Goal: Information Seeking & Learning: Learn about a topic

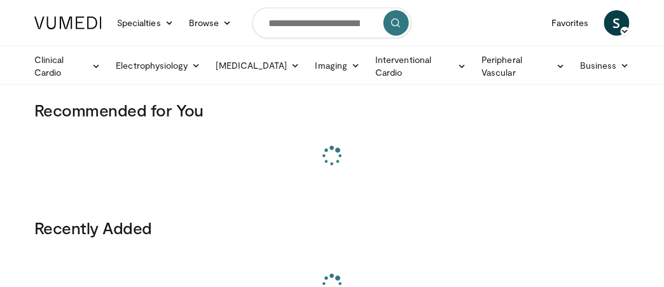
click at [324, 277] on span at bounding box center [332, 284] width 26 height 20
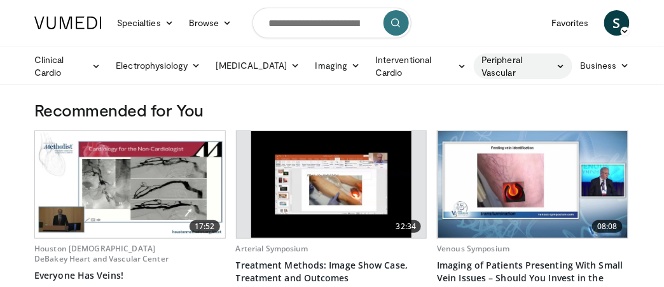
click at [512, 63] on link "Peripheral Vascular" at bounding box center [523, 65] width 99 height 25
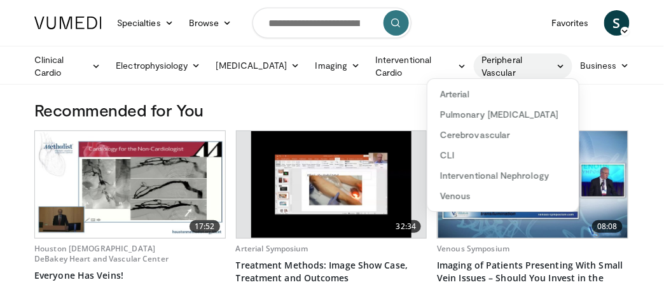
click at [512, 63] on link "Peripheral Vascular" at bounding box center [523, 65] width 99 height 25
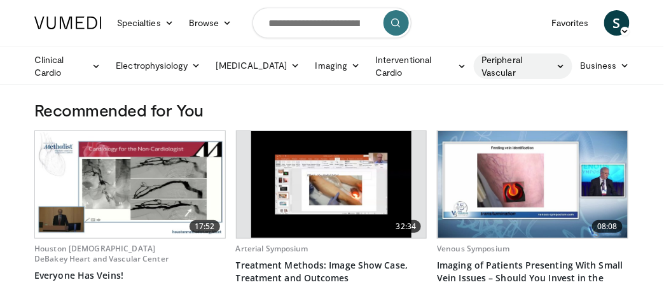
click at [512, 63] on link "Peripheral Vascular" at bounding box center [523, 65] width 99 height 25
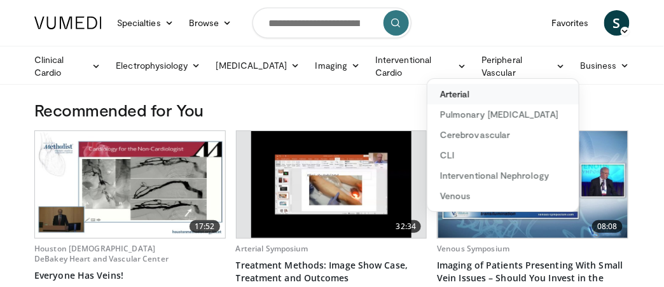
click at [451, 94] on link "Arterial" at bounding box center [503, 94] width 151 height 20
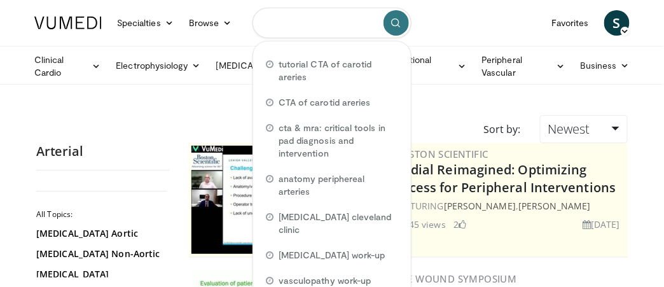
click at [277, 22] on input "Search topics, interventions" at bounding box center [332, 23] width 159 height 31
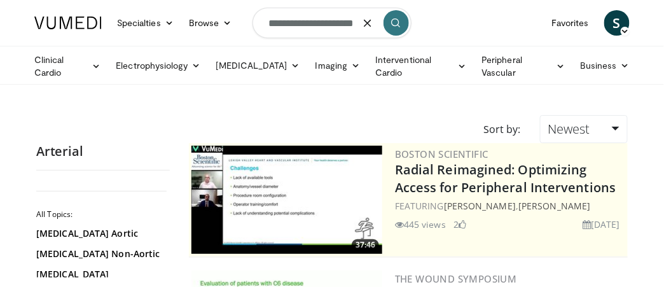
scroll to position [0, 13]
drag, startPoint x: 280, startPoint y: 25, endPoint x: 387, endPoint y: 21, distance: 107.0
click at [387, 21] on form "**********" at bounding box center [332, 23] width 159 height 46
type input "**********"
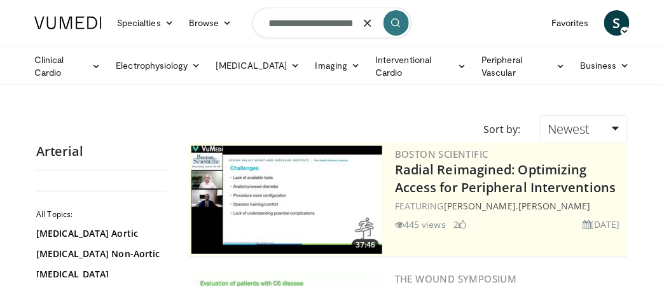
click at [393, 25] on icon "submit" at bounding box center [396, 23] width 10 height 10
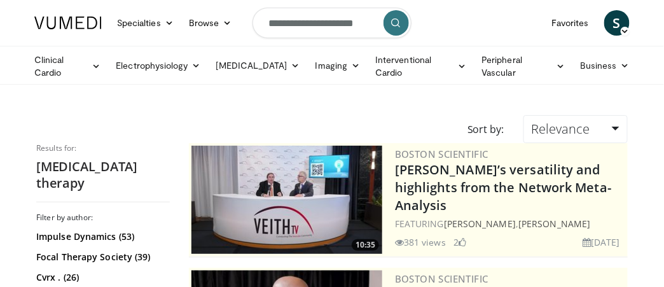
click at [400, 45] on form "**********" at bounding box center [332, 23] width 159 height 46
click at [353, 32] on input "**********" at bounding box center [332, 23] width 159 height 31
click at [365, 49] on ul "Clinical Cardio Atrial Fibrillation Cardiac Amyloidosis Cholesterol & Lipid Dia…" at bounding box center [332, 65] width 611 height 38
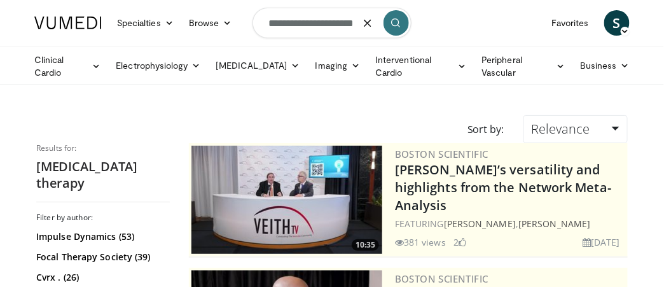
click at [370, 24] on icon "button" at bounding box center [368, 23] width 10 height 10
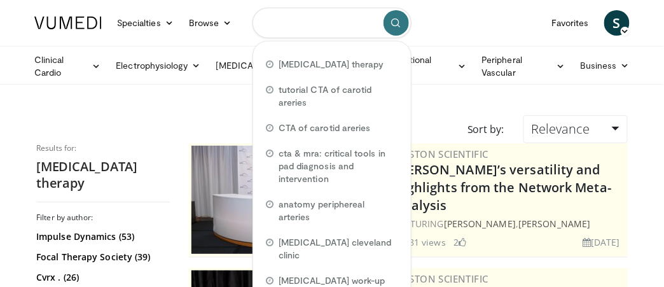
click at [370, 24] on input "Search topics, interventions" at bounding box center [332, 23] width 159 height 31
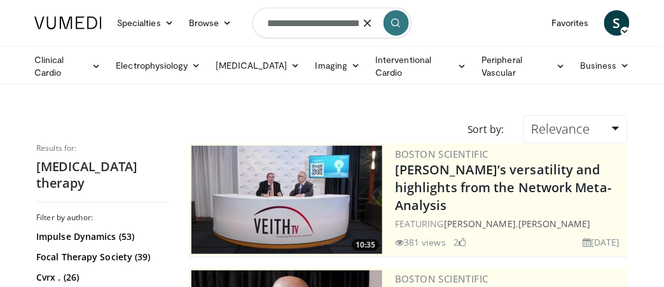
scroll to position [0, 56]
type input "**********"
click at [395, 20] on icon "submit" at bounding box center [396, 23] width 10 height 10
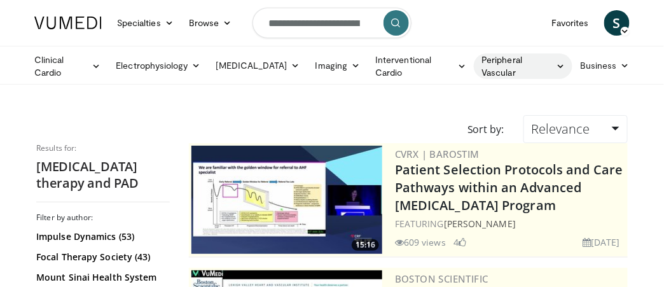
click at [507, 59] on link "Peripheral Vascular" at bounding box center [523, 65] width 99 height 25
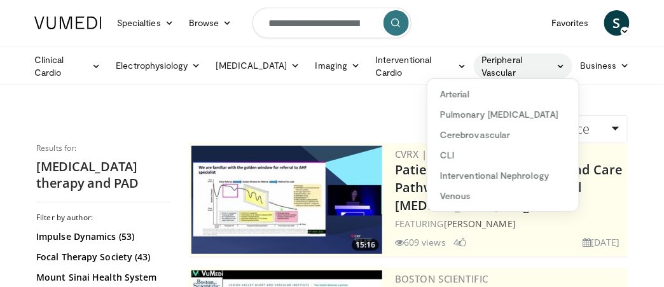
click at [507, 59] on link "Peripheral Vascular" at bounding box center [523, 65] width 99 height 25
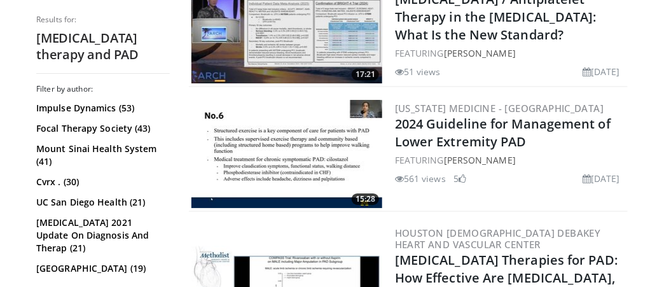
scroll to position [1120, 0]
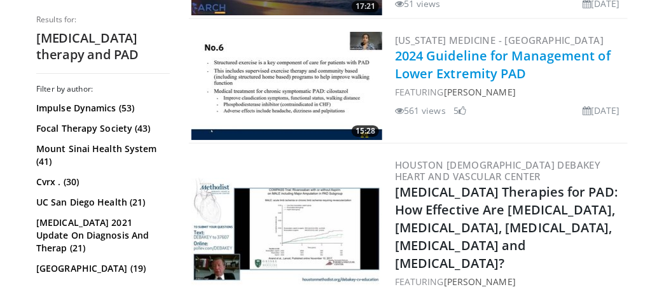
click at [454, 58] on link "2024 Guideline for Management of Lower Extremity PAD" at bounding box center [503, 64] width 216 height 35
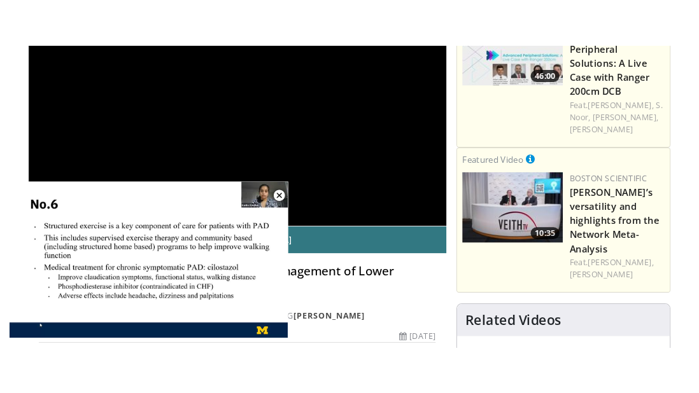
scroll to position [169, 0]
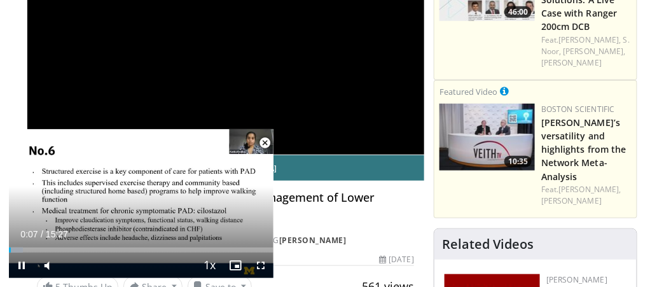
click at [264, 141] on span "Video Player" at bounding box center [265, 142] width 25 height 25
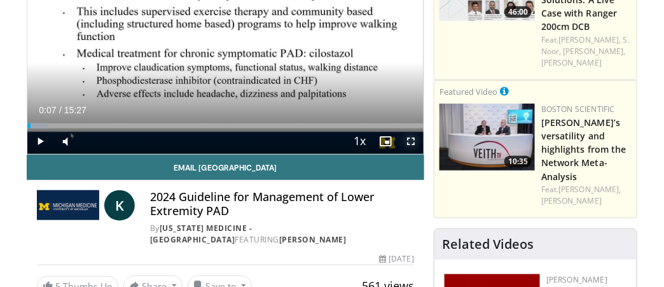
click at [412, 138] on span "Video Player" at bounding box center [410, 141] width 25 height 25
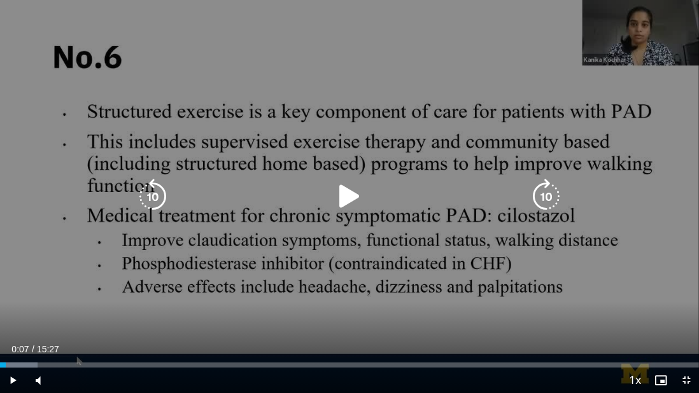
click at [346, 196] on icon "Video Player" at bounding box center [350, 197] width 36 height 36
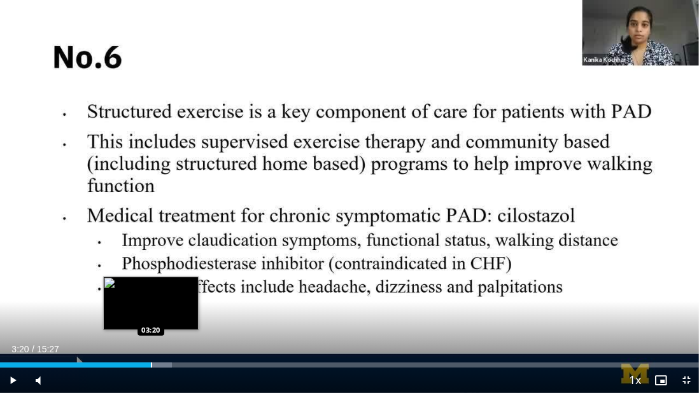
drag, startPoint x: 36, startPoint y: 363, endPoint x: 150, endPoint y: 364, distance: 113.9
click at [151, 286] on div "Progress Bar" at bounding box center [151, 365] width 1 height 5
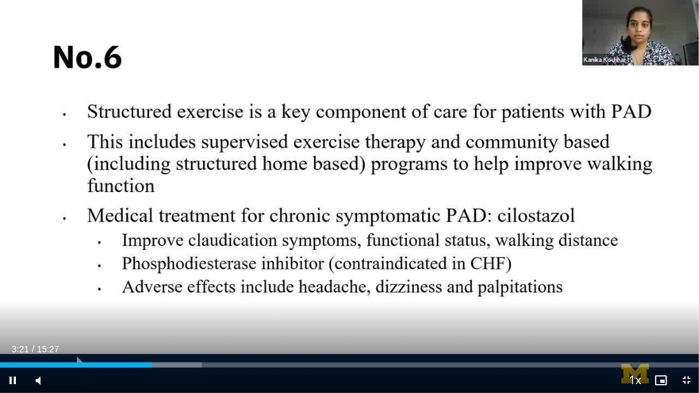
click at [227, 286] on div "Current Time 3:21 / Duration 15:27" at bounding box center [349, 349] width 699 height 11
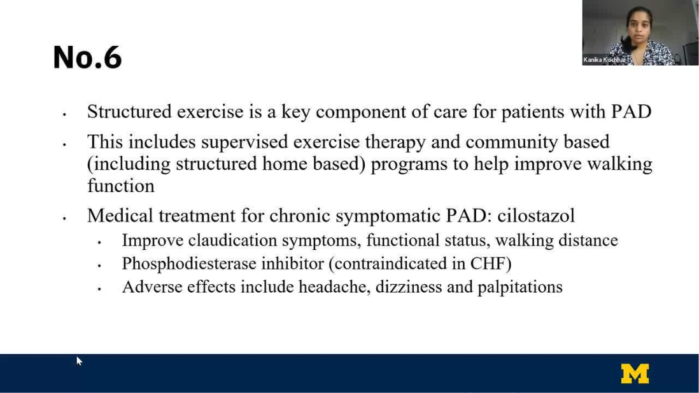
click at [227, 286] on video-js "**********" at bounding box center [349, 196] width 699 height 393
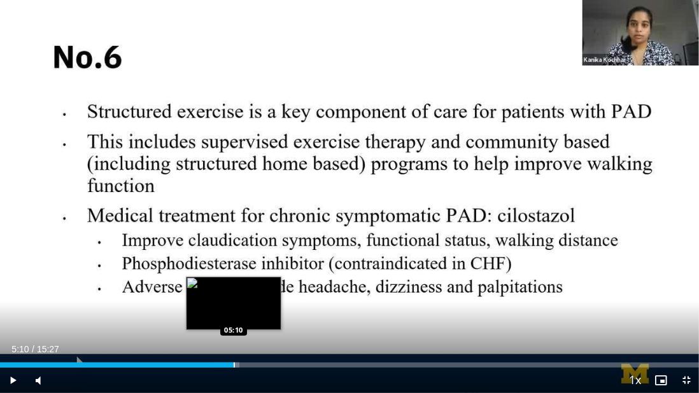
drag, startPoint x: 185, startPoint y: 364, endPoint x: 234, endPoint y: 363, distance: 48.4
click at [234, 286] on div "Progress Bar" at bounding box center [234, 365] width 1 height 5
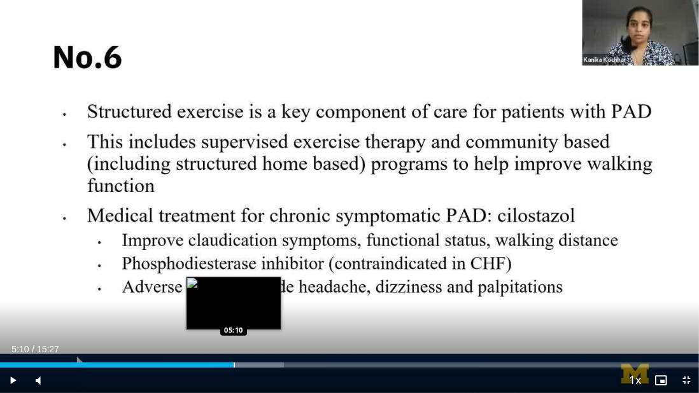
click at [234, 286] on div "Progress Bar" at bounding box center [234, 365] width 1 height 5
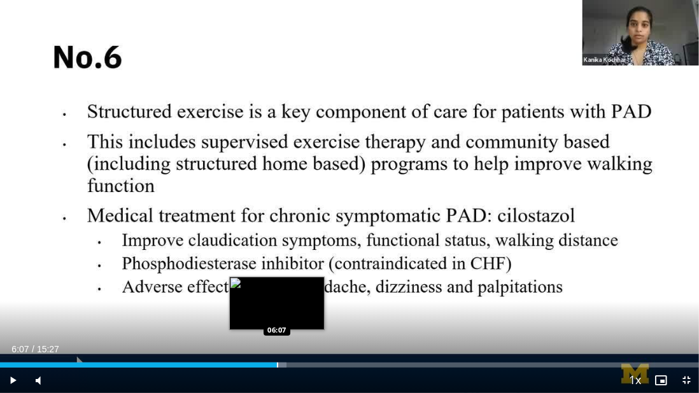
drag, startPoint x: 234, startPoint y: 363, endPoint x: 277, endPoint y: 361, distance: 43.3
click at [277, 286] on div "Loaded : 40.97% 06:07 06:07" at bounding box center [349, 362] width 699 height 12
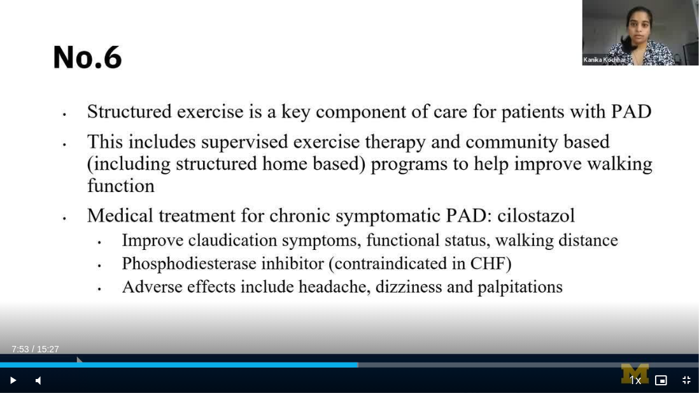
drag, startPoint x: 285, startPoint y: 360, endPoint x: 356, endPoint y: 358, distance: 71.3
click at [356, 286] on div "Loaded : 51.32% 07:53 07:53" at bounding box center [349, 362] width 699 height 12
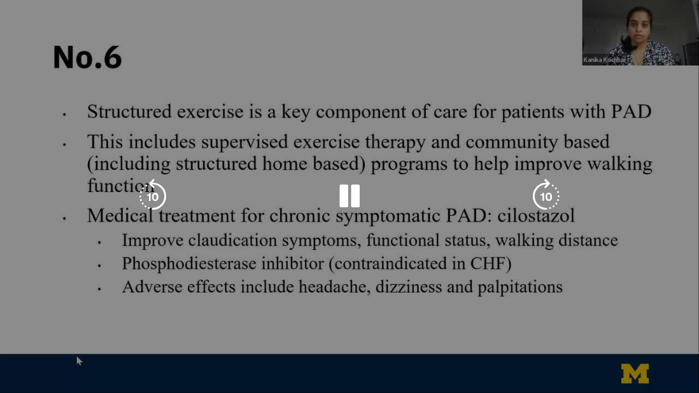
click at [356, 286] on video-js "**********" at bounding box center [349, 196] width 699 height 393
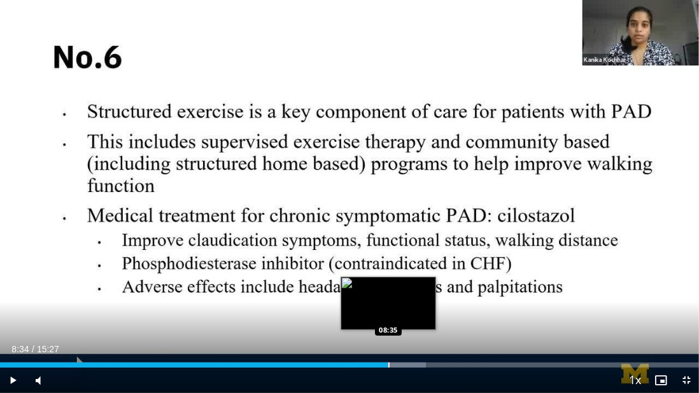
click at [388, 286] on div "Loaded : 60.95% 08:34 08:35" at bounding box center [349, 362] width 699 height 12
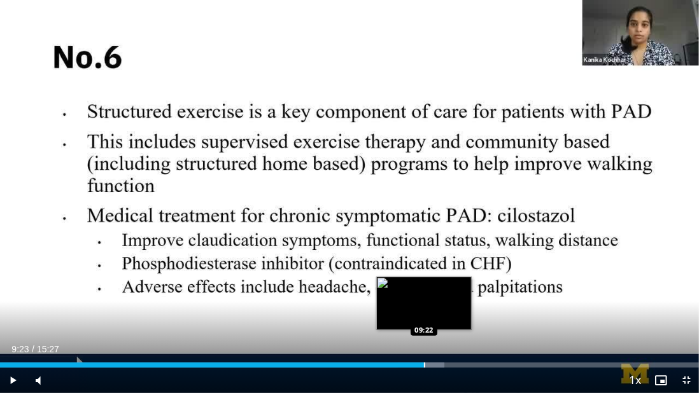
drag, startPoint x: 383, startPoint y: 357, endPoint x: 425, endPoint y: 359, distance: 42.1
click at [425, 286] on div "Loaded : 63.61% 09:23 09:22" at bounding box center [349, 362] width 699 height 12
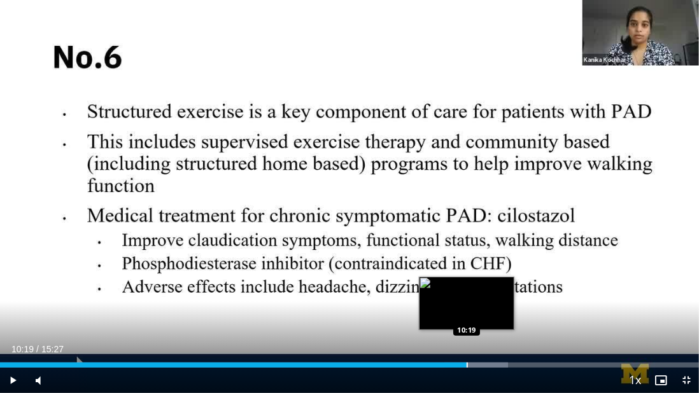
drag, startPoint x: 434, startPoint y: 361, endPoint x: 466, endPoint y: 364, distance: 32.0
click at [466, 286] on div "Loaded : 72.71% 10:19 10:19" at bounding box center [349, 362] width 699 height 12
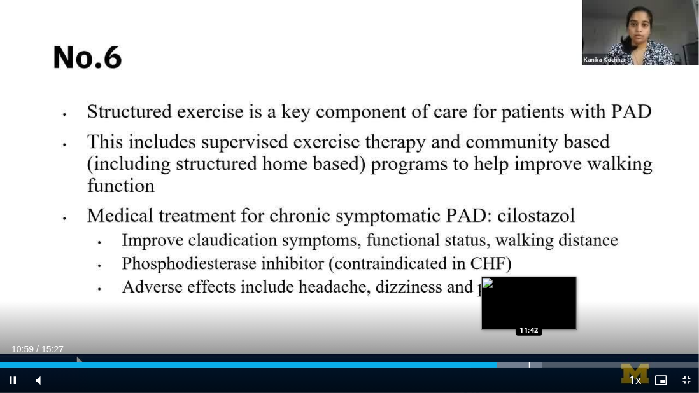
drag, startPoint x: 493, startPoint y: 364, endPoint x: 529, endPoint y: 362, distance: 35.7
click at [529, 286] on video-js "**********" at bounding box center [349, 196] width 699 height 393
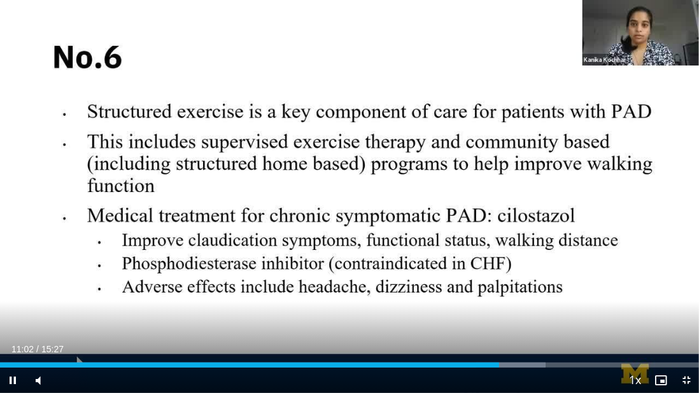
click at [505, 286] on div "Current Time 11:02 / Duration 15:27 Pause Skip Backward Skip Forward Mute 98% L…" at bounding box center [349, 380] width 699 height 25
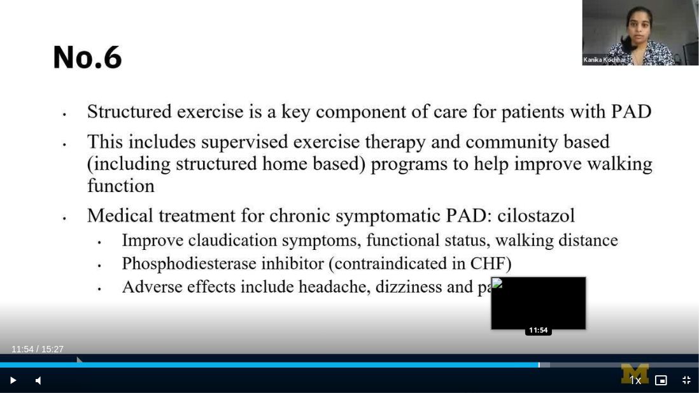
drag, startPoint x: 501, startPoint y: 367, endPoint x: 538, endPoint y: 364, distance: 37.7
click at [538, 286] on div "Progress Bar" at bounding box center [538, 365] width 1 height 5
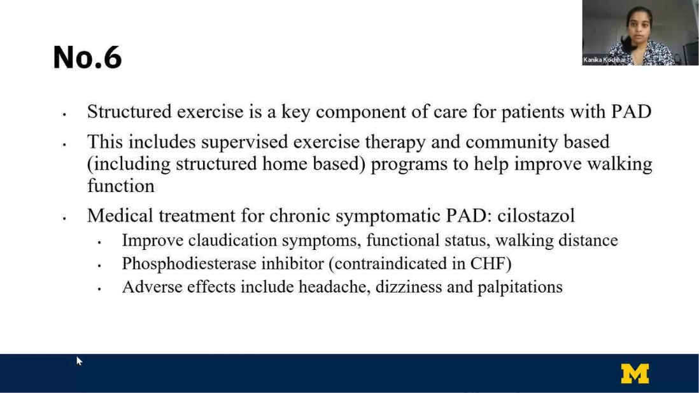
click at [538, 286] on video-js "**********" at bounding box center [349, 196] width 699 height 393
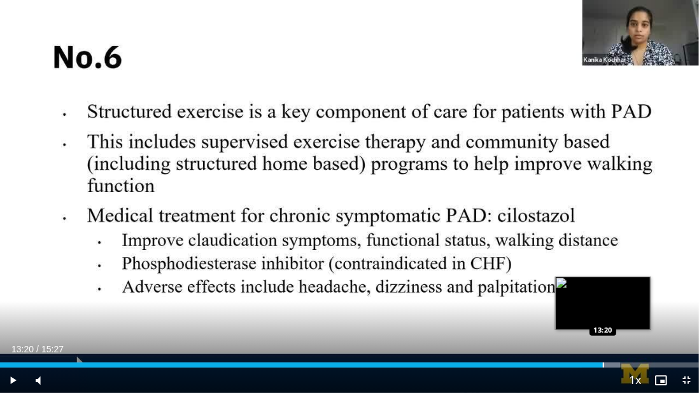
drag, startPoint x: 573, startPoint y: 357, endPoint x: 603, endPoint y: 360, distance: 30.1
click at [603, 286] on div "Loaded : 88.75% 13:20 13:20" at bounding box center [349, 362] width 699 height 12
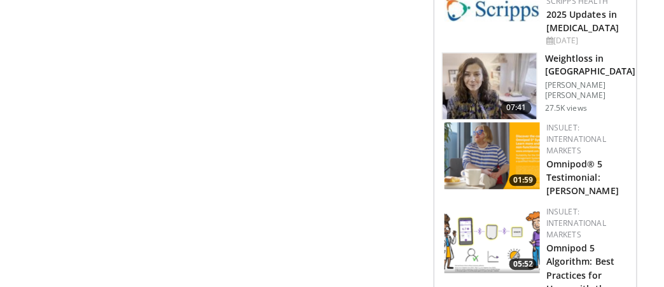
scroll to position [680, 0]
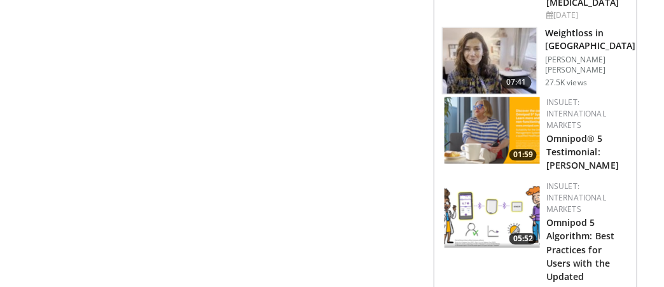
drag, startPoint x: 286, startPoint y: 156, endPoint x: 338, endPoint y: 8, distance: 156.4
